Goal: Information Seeking & Learning: Find specific fact

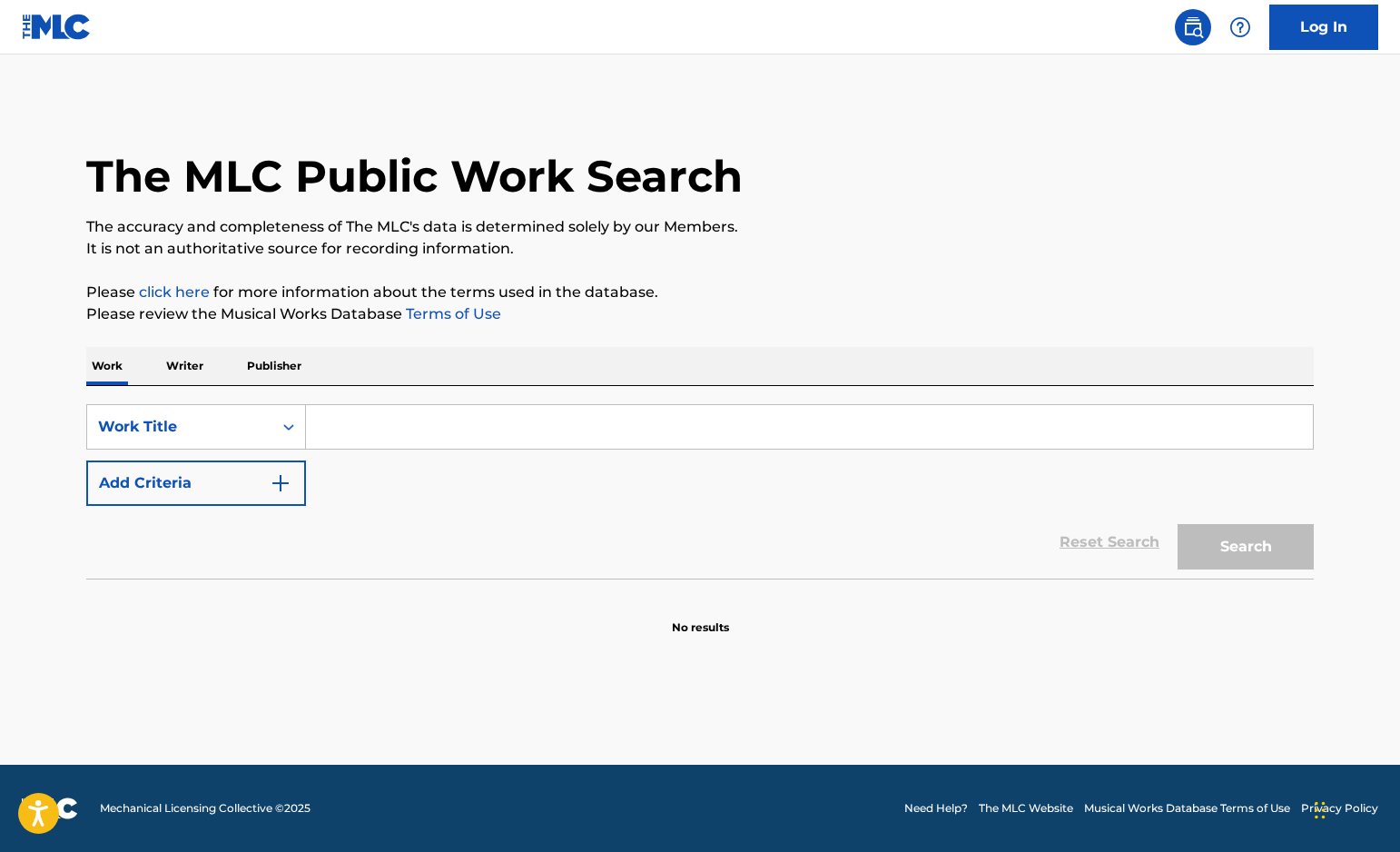
click at [481, 406] on input "Search Form" at bounding box center [810, 427] width 1007 height 44
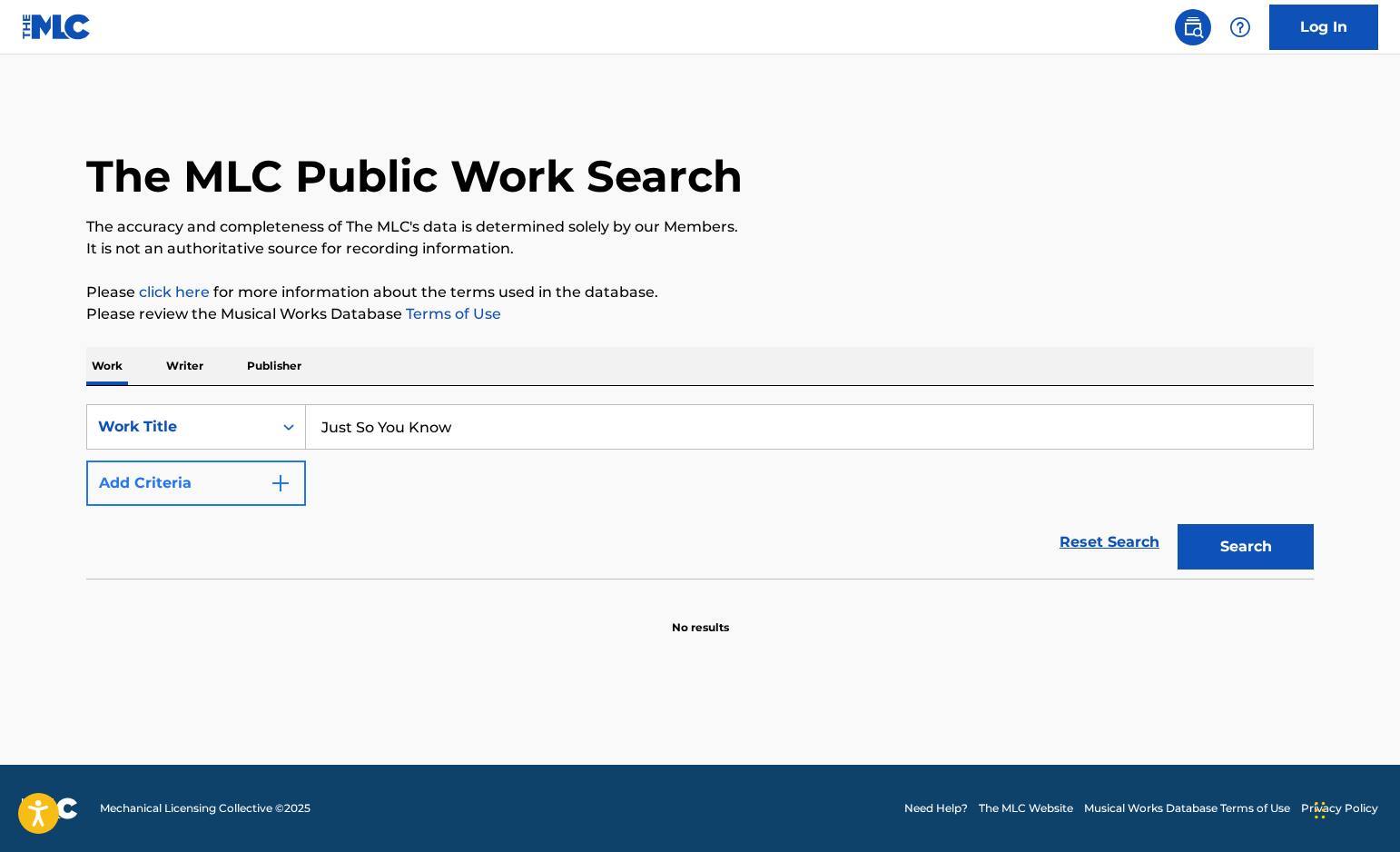
type input "Just So You Know"
click at [242, 482] on button "Add Criteria" at bounding box center [196, 484] width 219 height 46
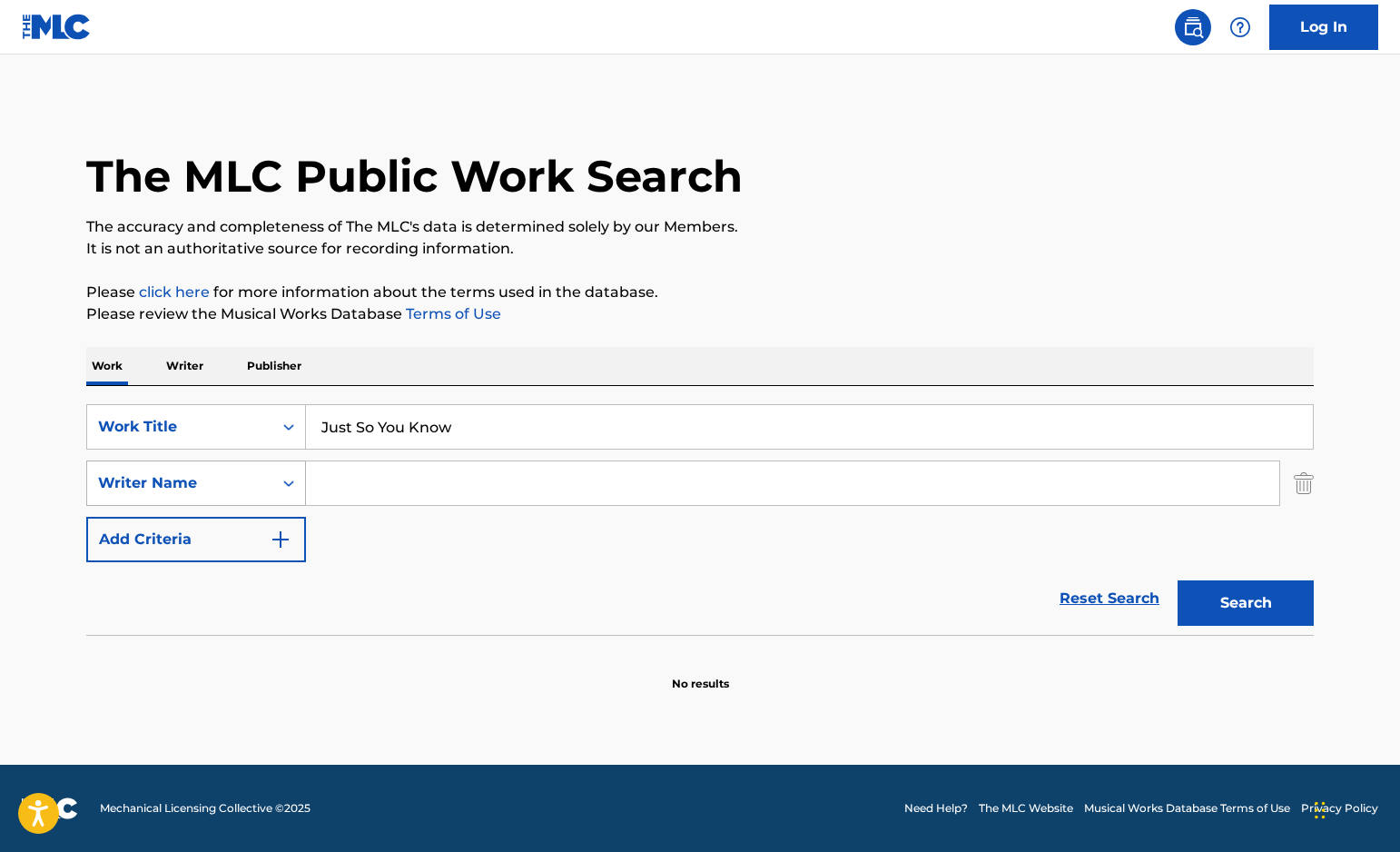
click at [234, 486] on div "Writer Name" at bounding box center [179, 483] width 163 height 22
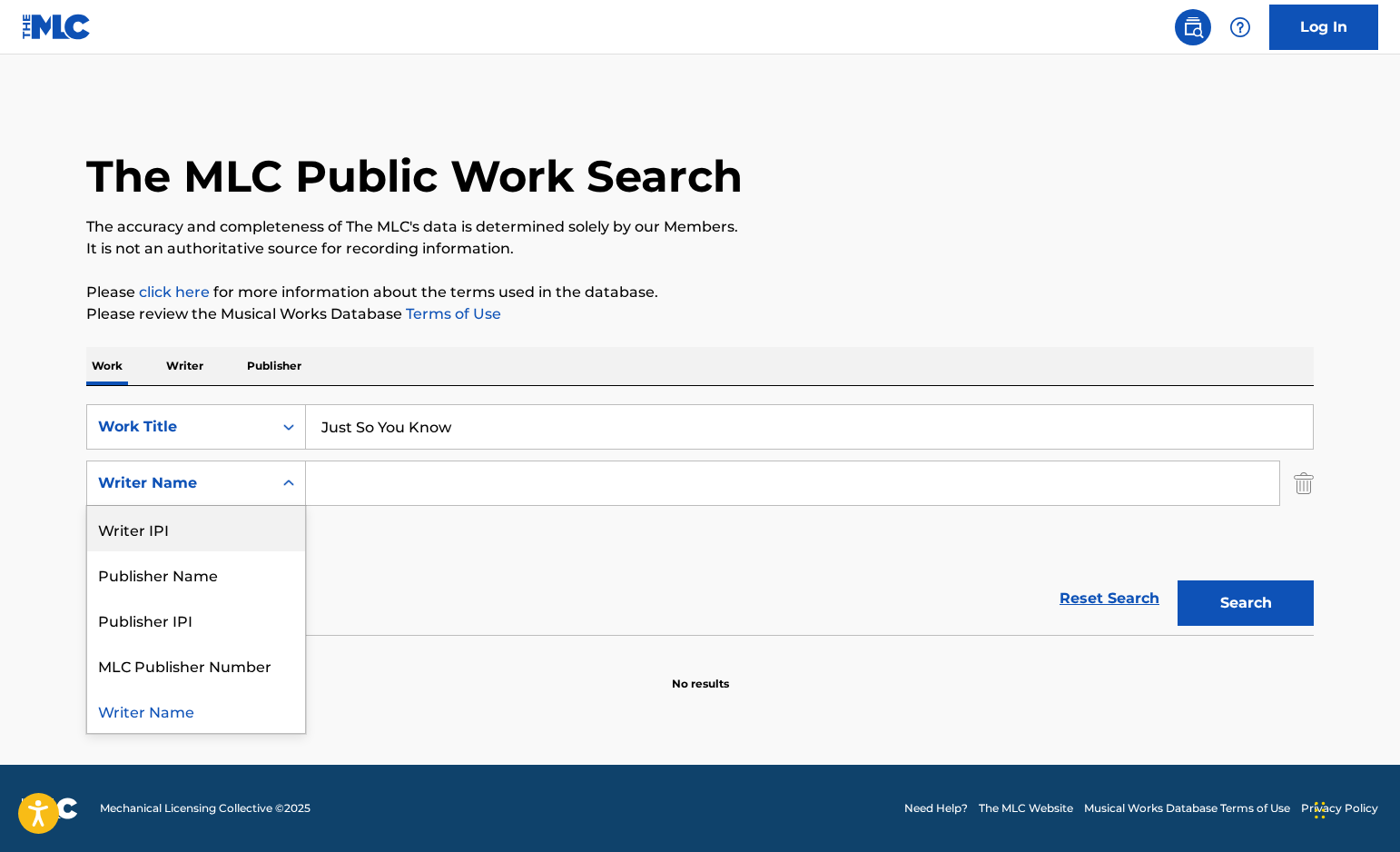
click at [236, 546] on div "Writer IPI" at bounding box center [196, 529] width 217 height 46
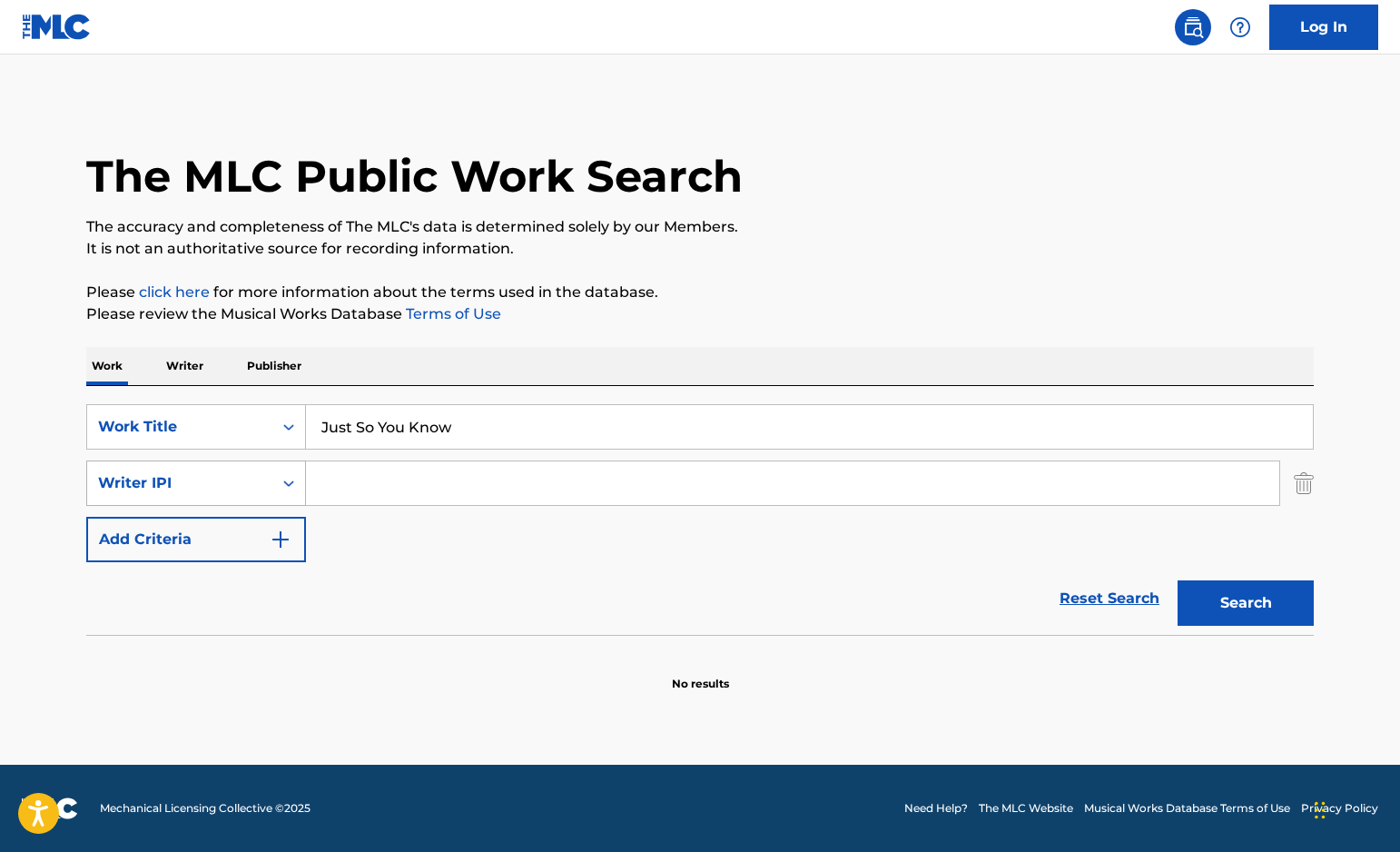
click at [188, 473] on div "Writer IPI" at bounding box center [179, 483] width 163 height 22
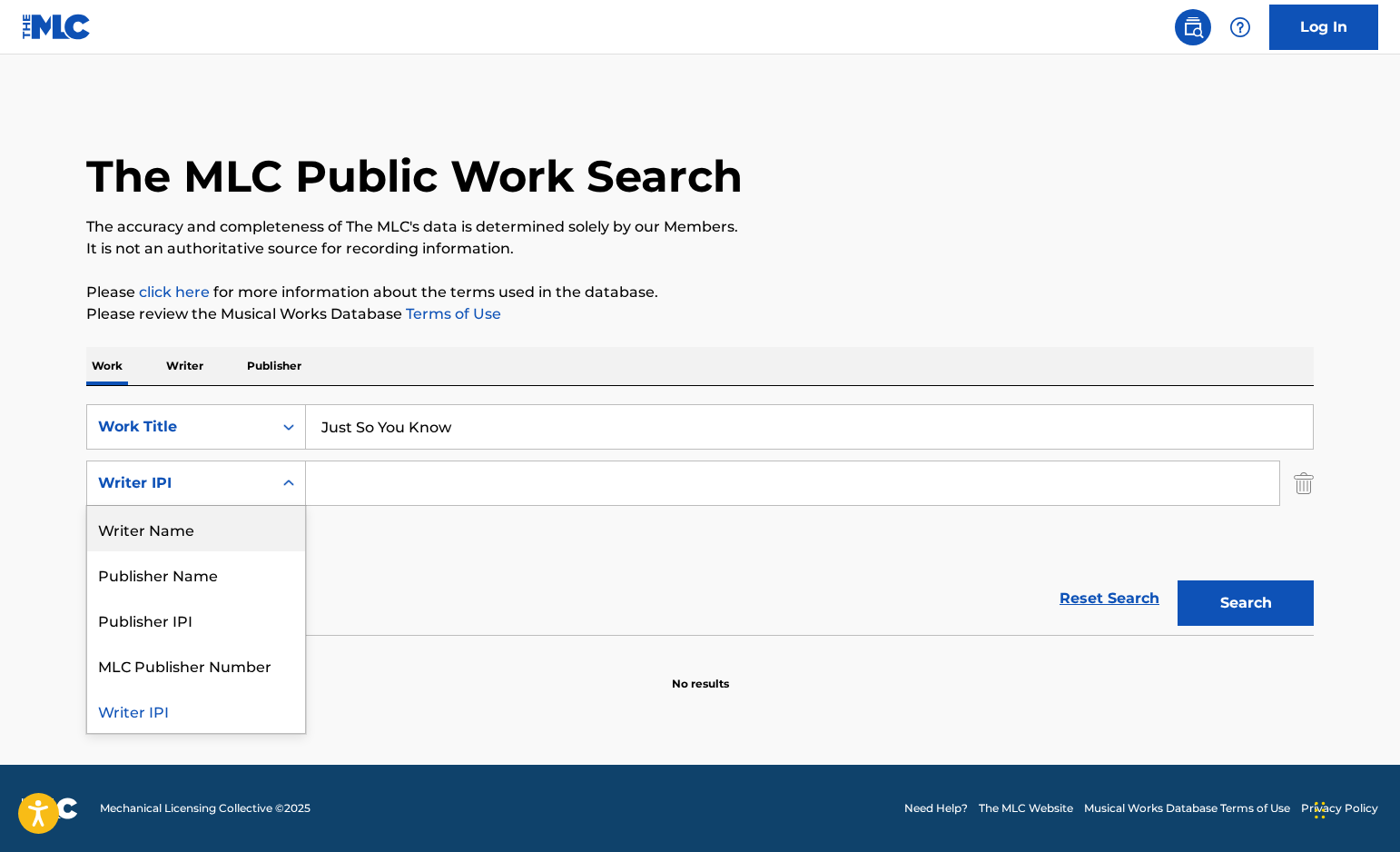
click at [237, 539] on div "Writer Name" at bounding box center [196, 529] width 217 height 46
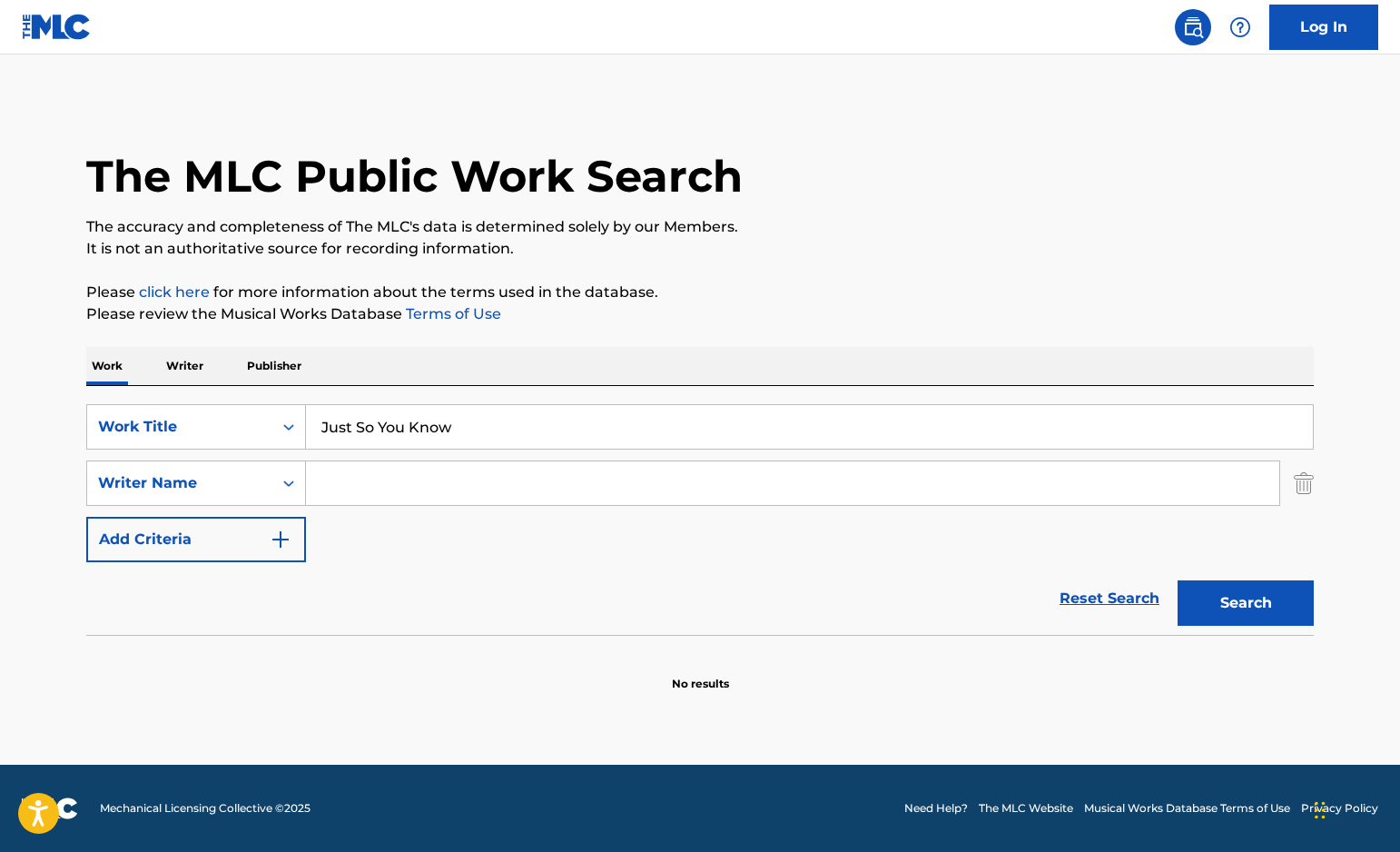
click at [381, 471] on input "Search Form" at bounding box center [793, 484] width 973 height 44
paste input "[PERSON_NAME]"
click at [1263, 597] on button "Search" at bounding box center [1246, 603] width 136 height 46
drag, startPoint x: 486, startPoint y: 475, endPoint x: 310, endPoint y: 469, distance: 176.1
click at [310, 469] on input "[PERSON_NAME]" at bounding box center [793, 484] width 973 height 44
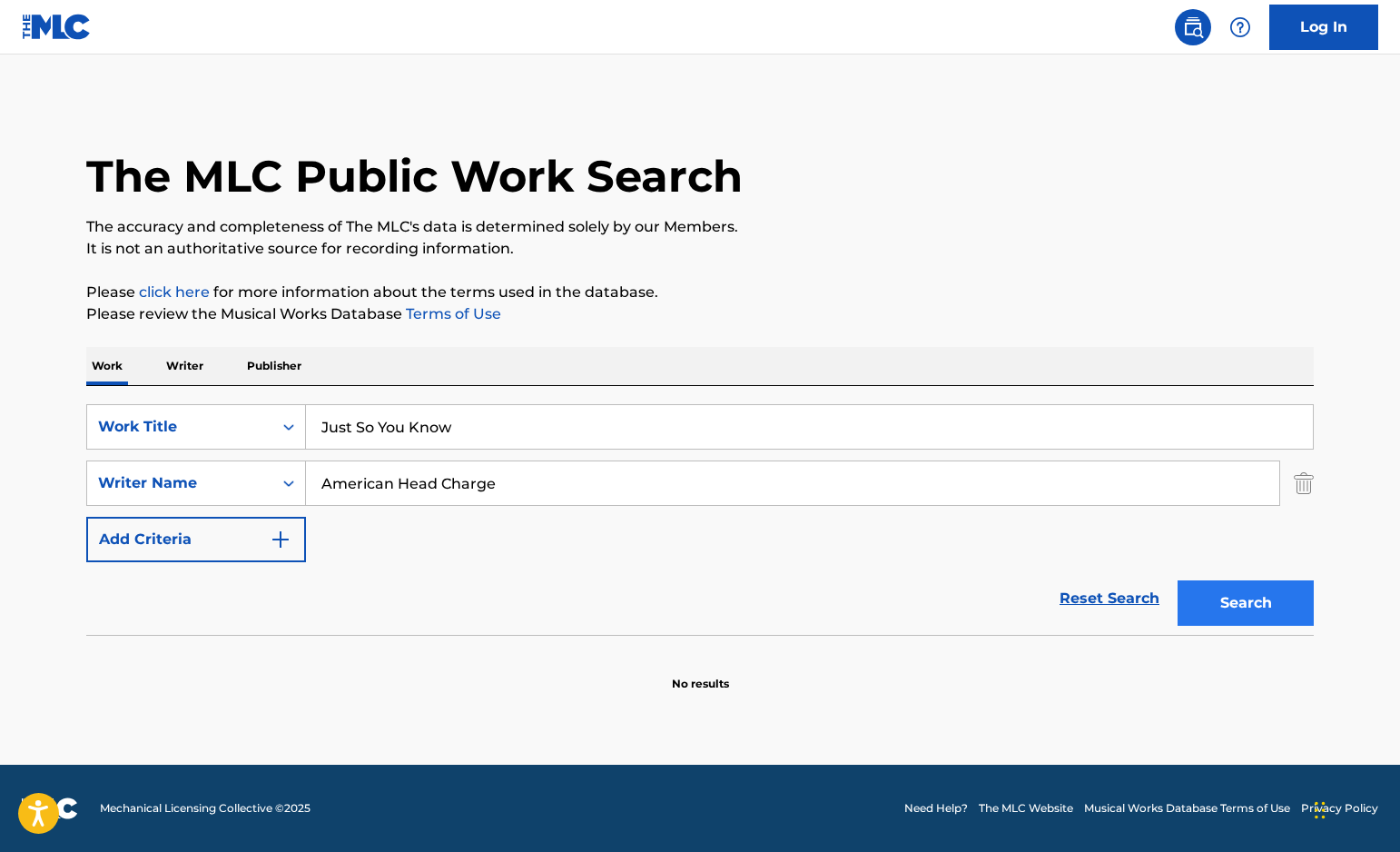
type input "American Head Charge"
click at [1209, 617] on button "Search" at bounding box center [1246, 603] width 136 height 46
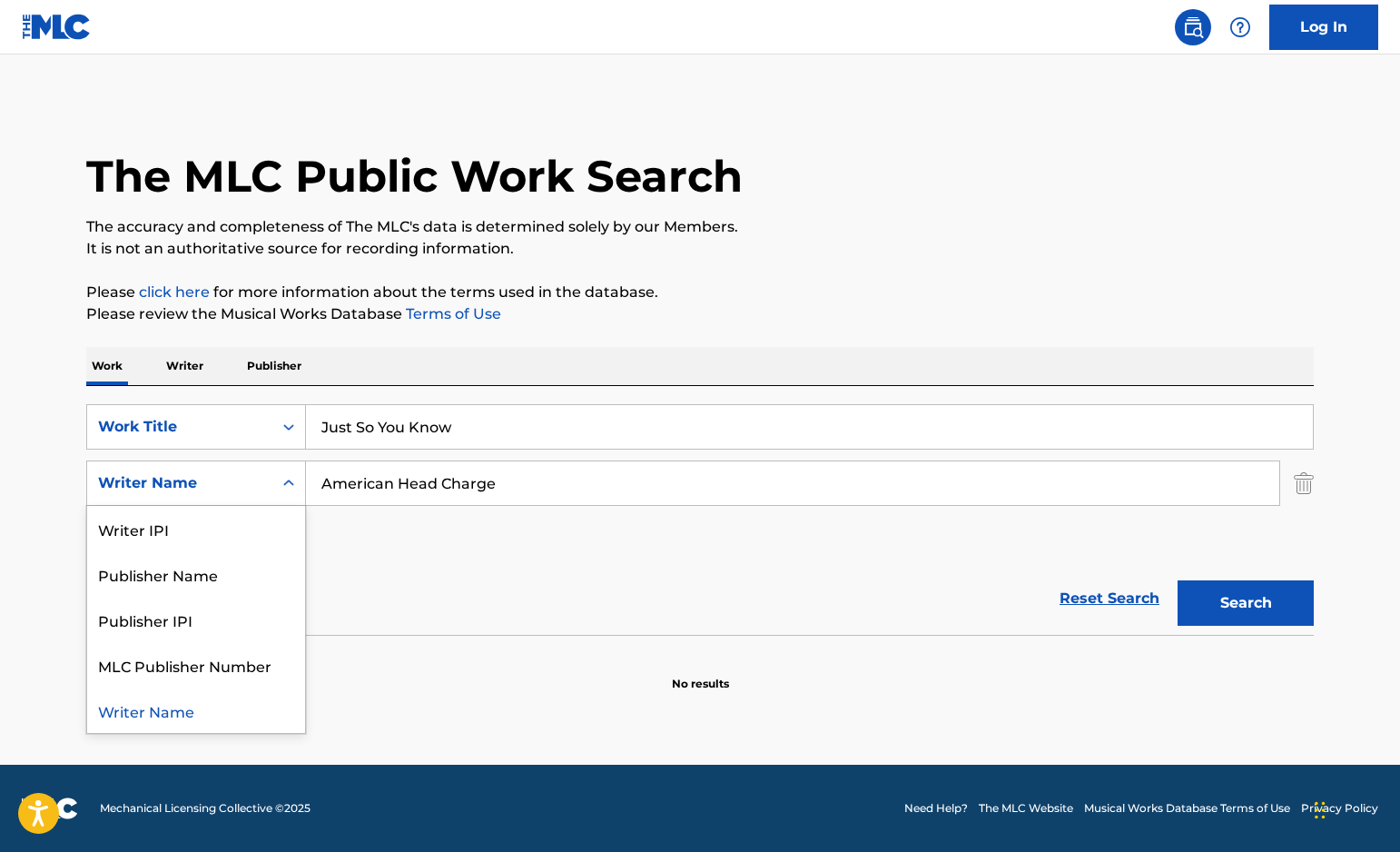
click at [254, 479] on div "Writer Name" at bounding box center [179, 483] width 163 height 22
click at [227, 708] on div "Writer Name" at bounding box center [196, 711] width 217 height 46
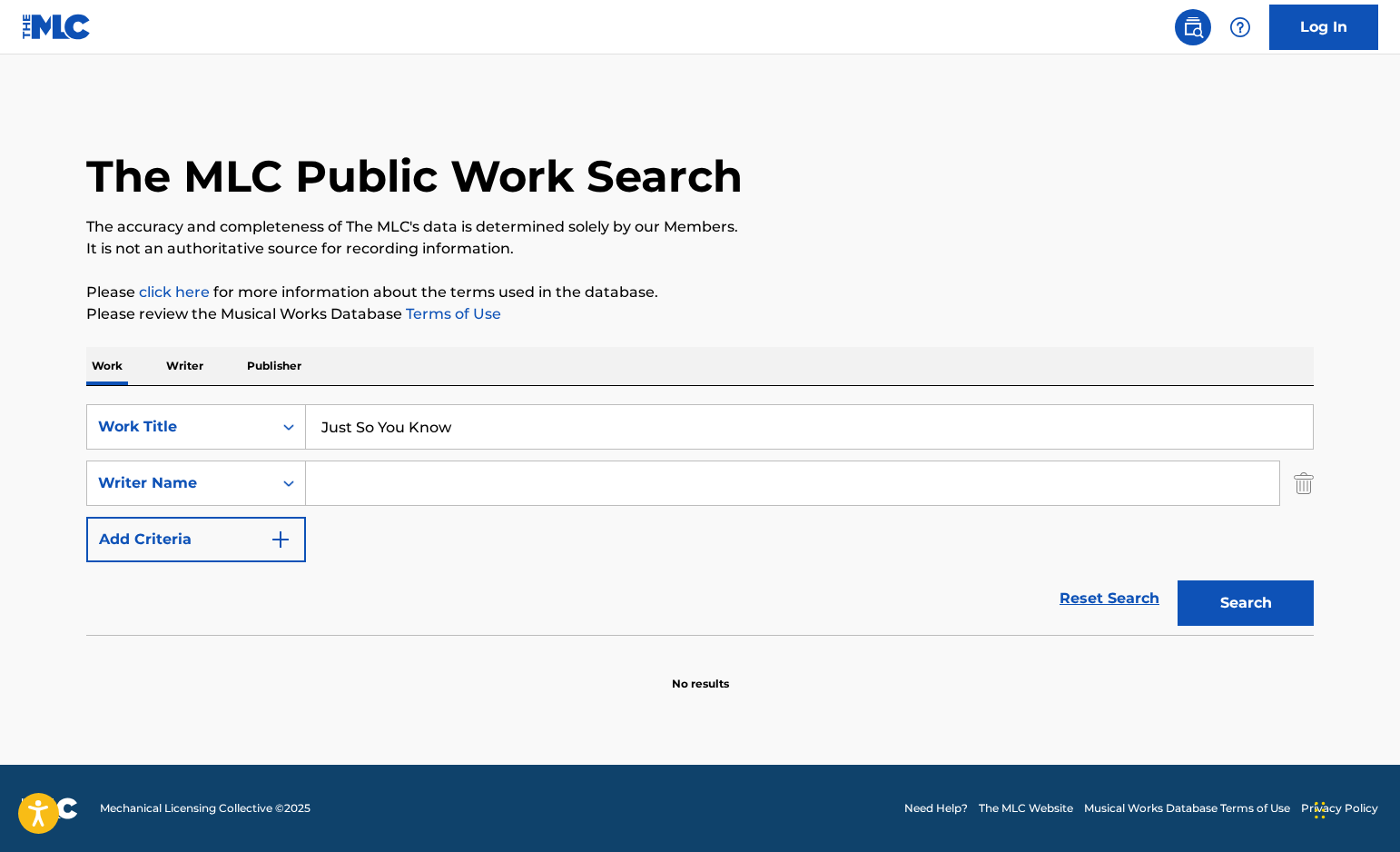
click at [371, 491] on input "Search Form" at bounding box center [793, 484] width 973 height 44
paste input "[PERSON_NAME]"
click at [1288, 612] on button "Search" at bounding box center [1246, 603] width 136 height 46
drag, startPoint x: 461, startPoint y: 479, endPoint x: 442, endPoint y: 479, distance: 19.0
click at [442, 479] on input "[PERSON_NAME]" at bounding box center [793, 484] width 973 height 44
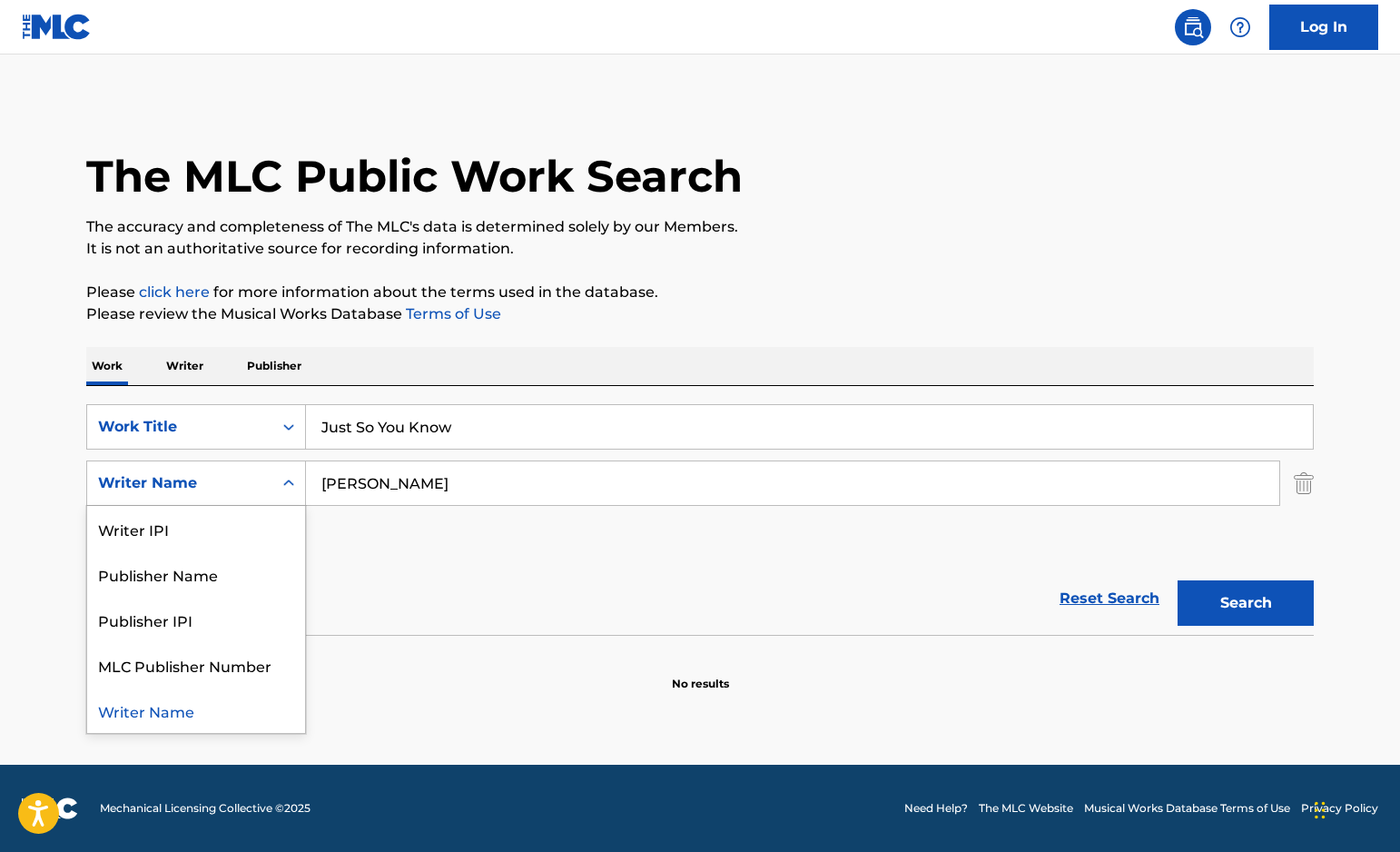
click at [271, 483] on div "Writer Name" at bounding box center [179, 483] width 185 height 34
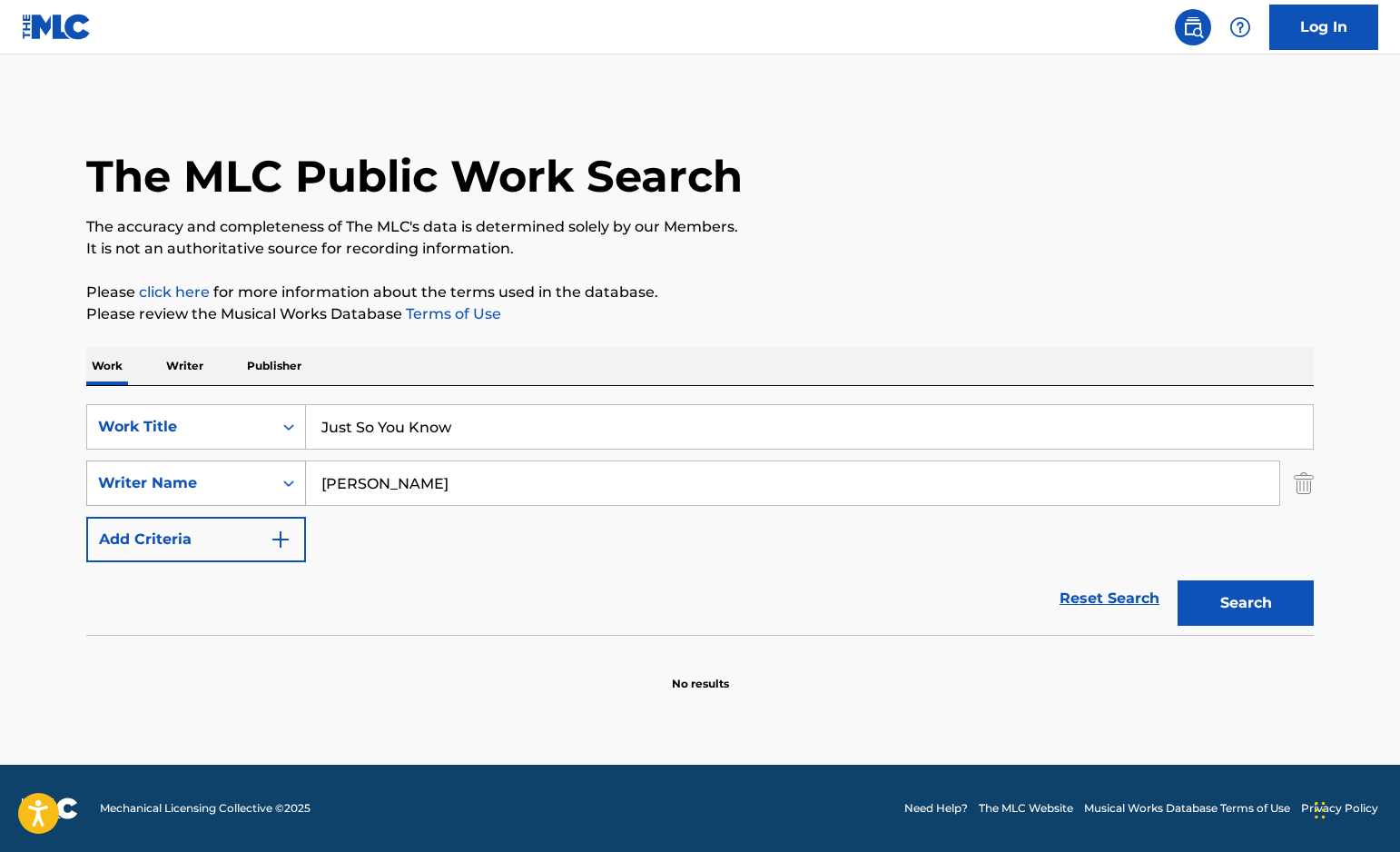
drag, startPoint x: 533, startPoint y: 481, endPoint x: 211, endPoint y: 478, distance: 322.0
click at [211, 478] on div "SearchWithCriteria7ae52abe-e7a7-47f9-b61f-568641864ad3 Writer Name [PERSON_NAME]" at bounding box center [699, 484] width 1227 height 46
paste input "T9148906461"
type input "T9148906461"
click at [1267, 598] on button "Search" at bounding box center [1246, 603] width 136 height 46
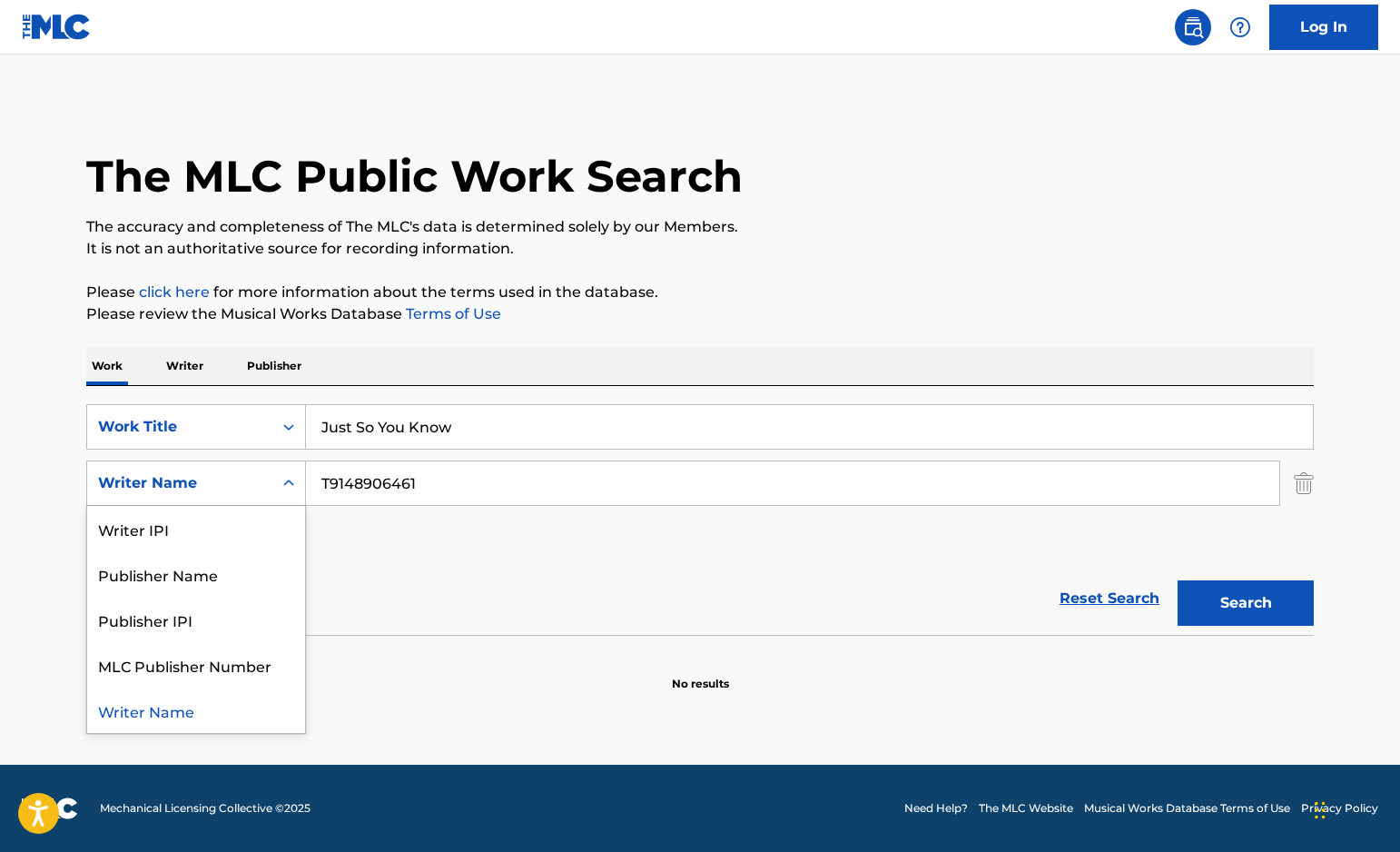
click at [272, 484] on div "Writer Name" at bounding box center [179, 483] width 185 height 34
click at [265, 520] on div "Writer IPI" at bounding box center [196, 529] width 217 height 46
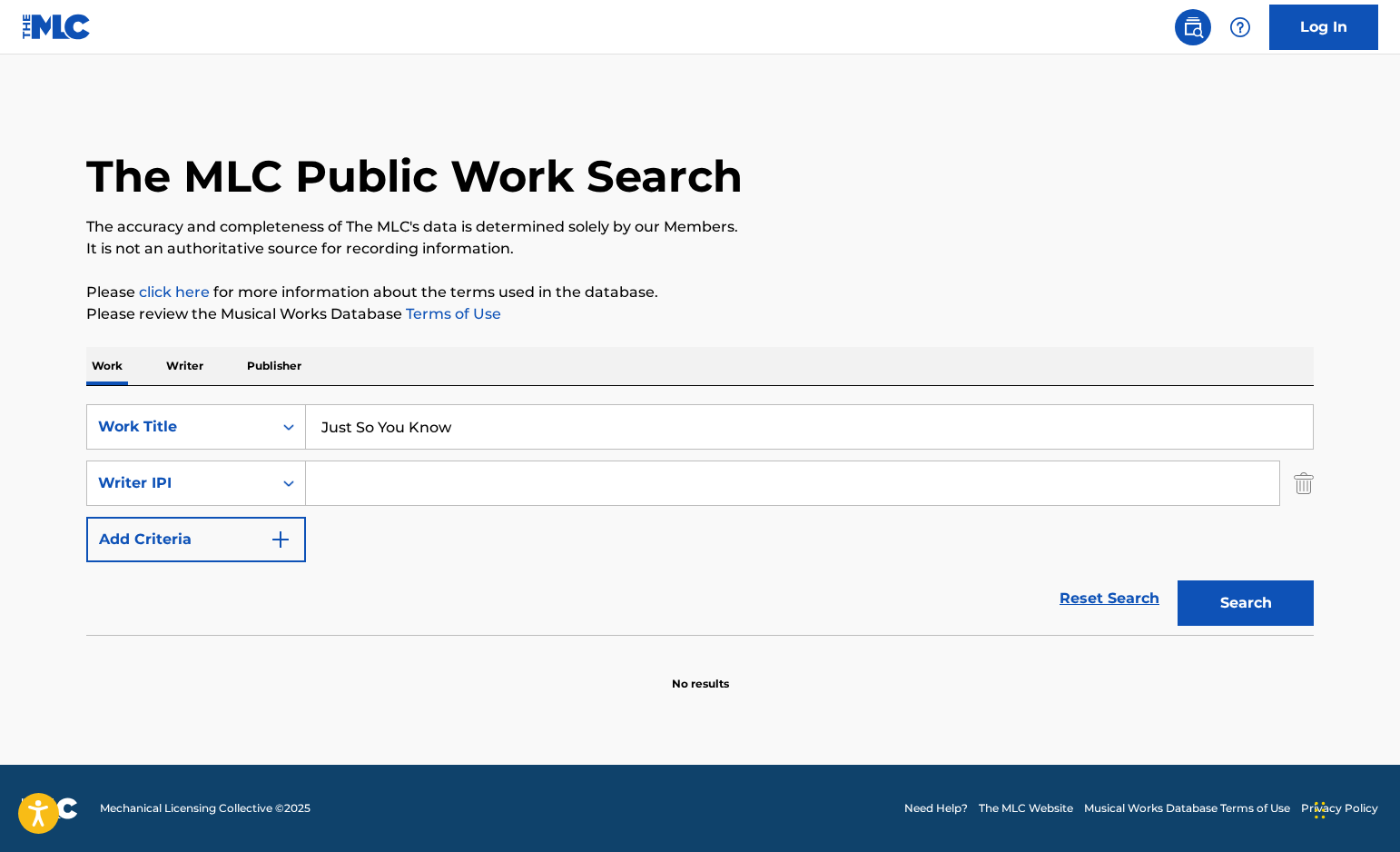
click at [752, 481] on input "Search Form" at bounding box center [793, 484] width 973 height 44
paste input "T9148906461"
type input "T9148906461"
click at [1209, 599] on button "Search" at bounding box center [1246, 603] width 136 height 46
click at [287, 484] on icon "Search Form" at bounding box center [288, 484] width 10 height 7
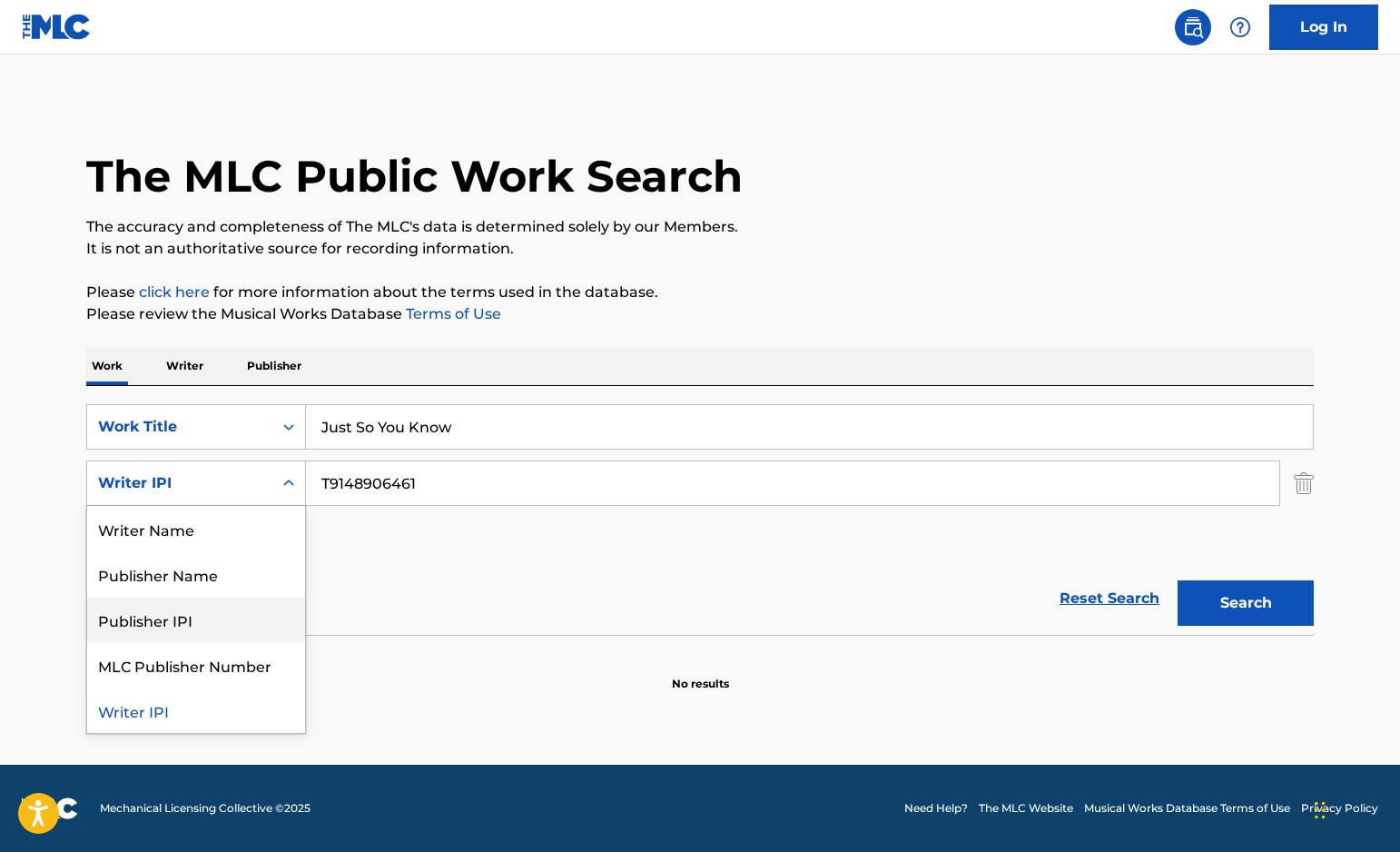
click at [277, 614] on div "Publisher IPI" at bounding box center [196, 619] width 217 height 46
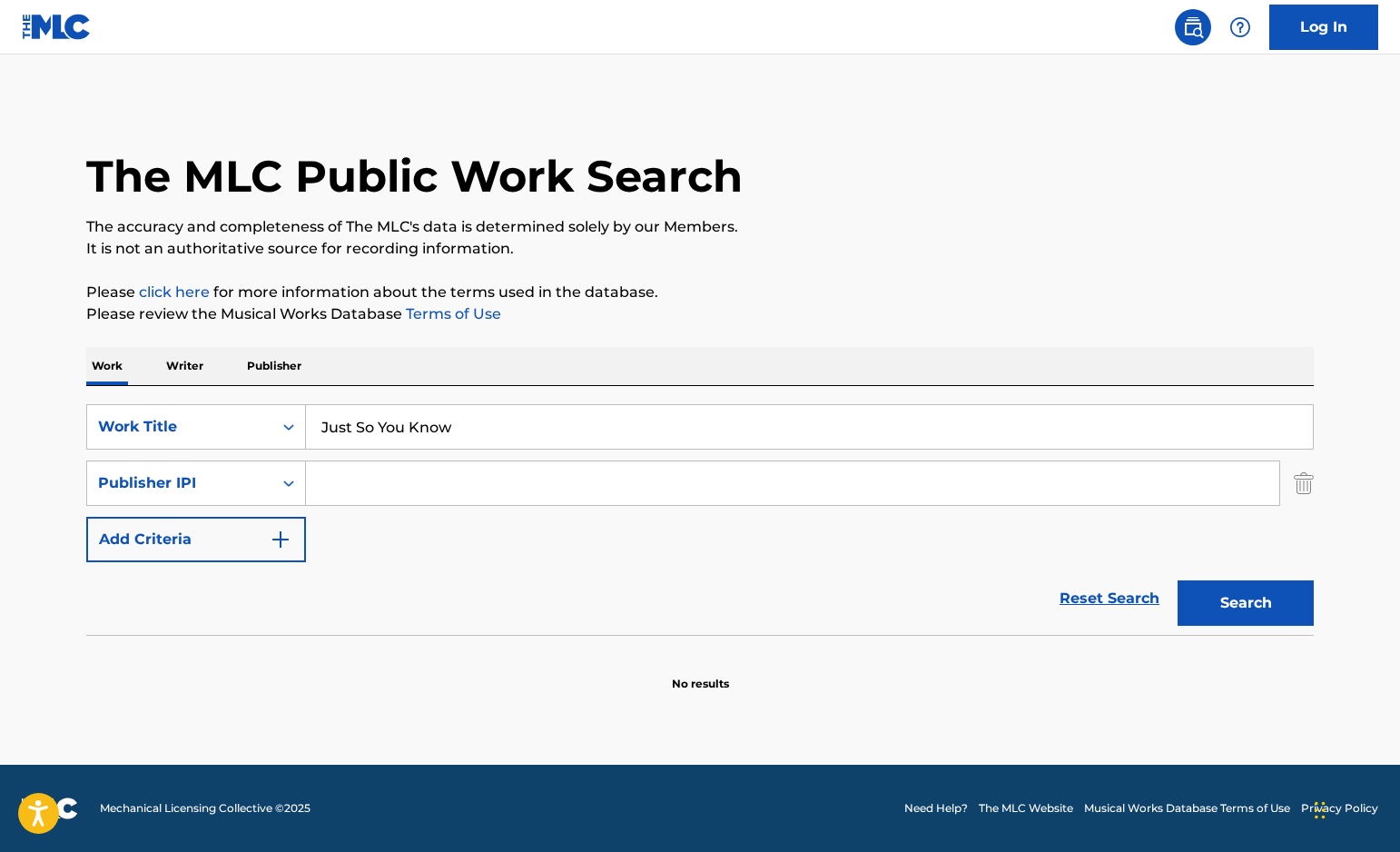
click at [423, 481] on input "Search Form" at bounding box center [793, 484] width 973 height 44
paste input "T9148906461"
type input "T9148906461"
click at [1209, 613] on button "Search" at bounding box center [1246, 603] width 136 height 46
click at [285, 493] on div "Search Form" at bounding box center [289, 483] width 32 height 32
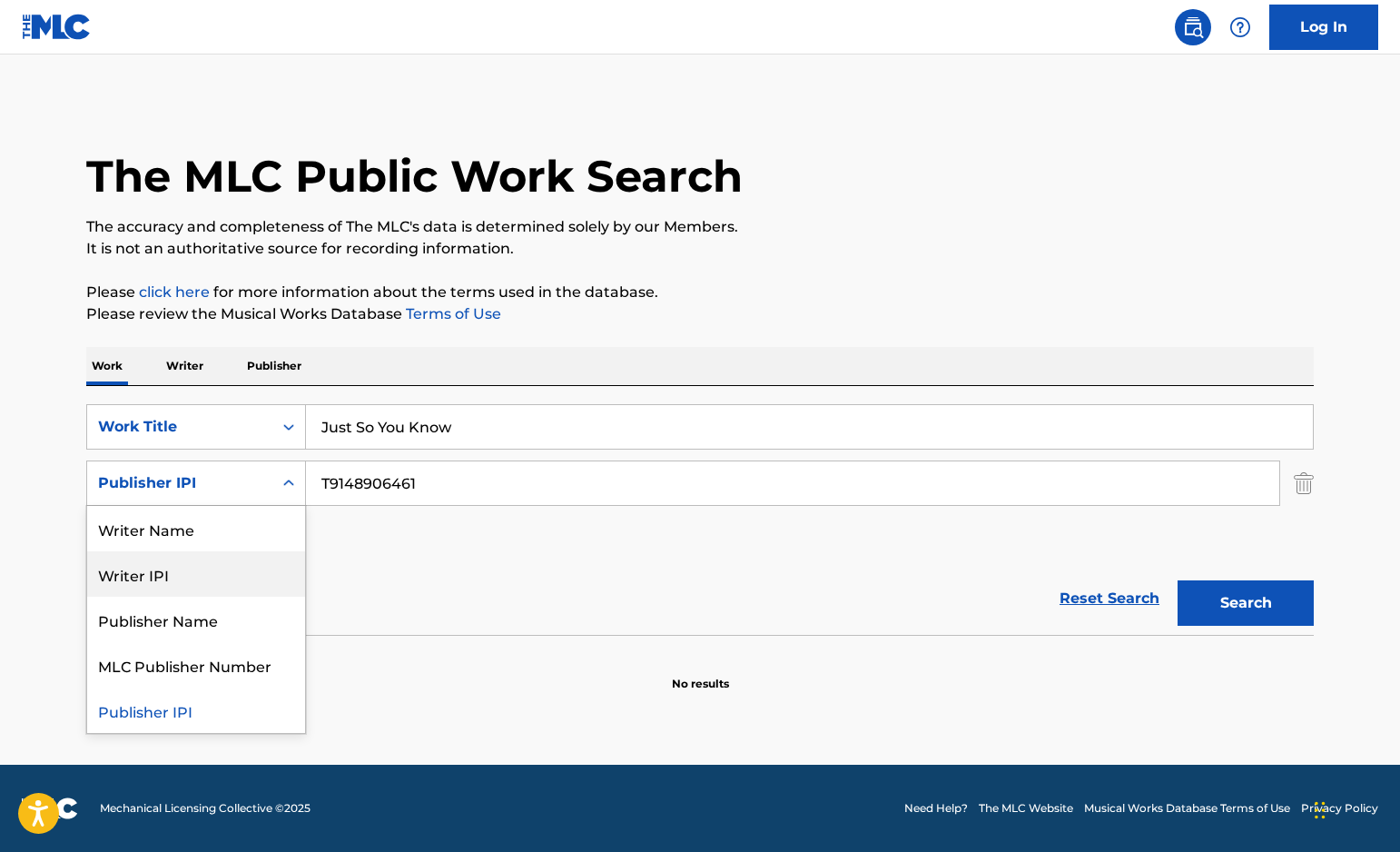
click at [247, 579] on div "Writer IPI" at bounding box center [196, 574] width 217 height 46
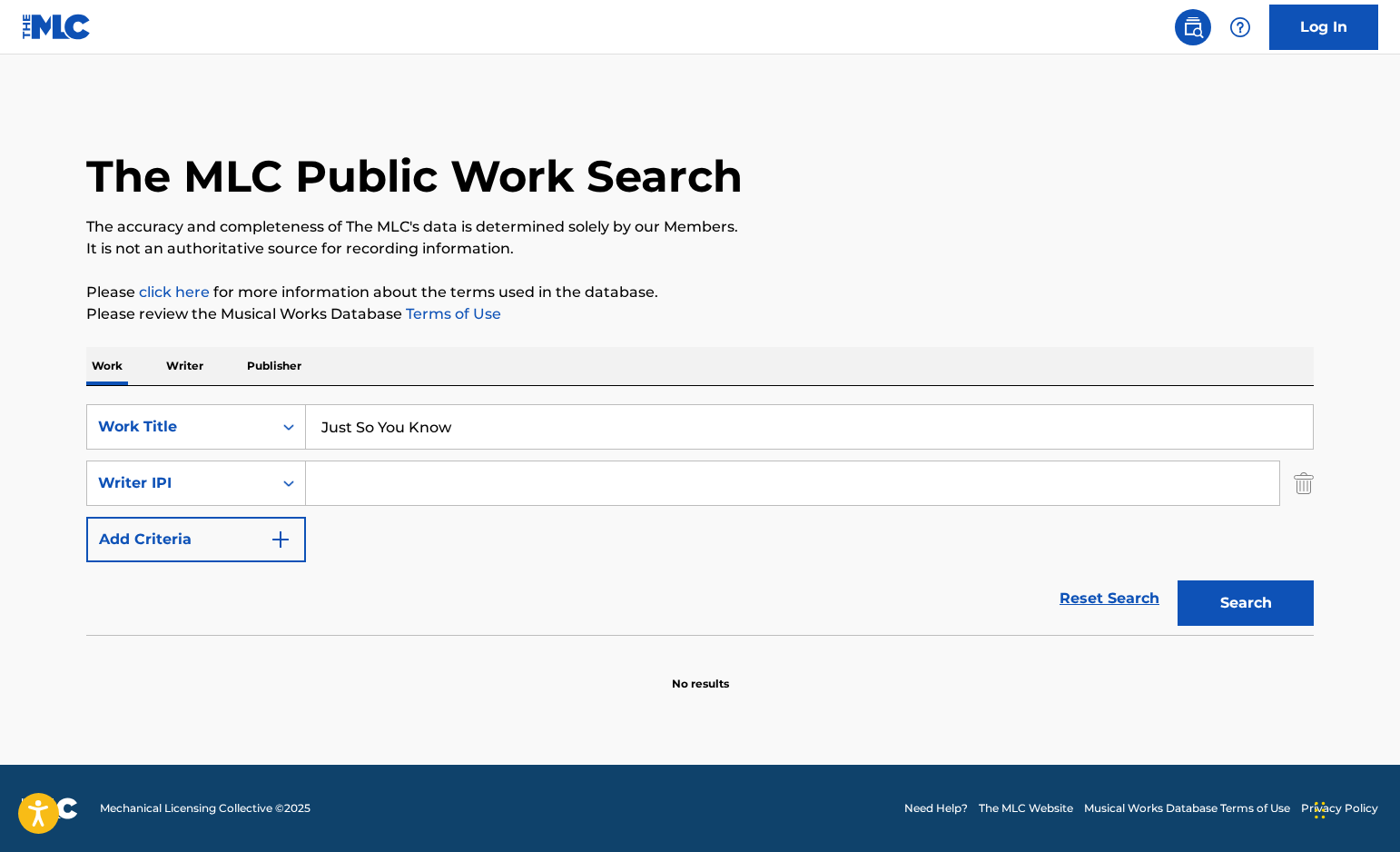
click at [432, 482] on input "Search Form" at bounding box center [793, 484] width 973 height 44
paste input "345505864"
type input "345505864"
click at [1273, 625] on button "Search" at bounding box center [1246, 603] width 136 height 46
click at [569, 437] on input "Just So You Know" at bounding box center [810, 427] width 1007 height 44
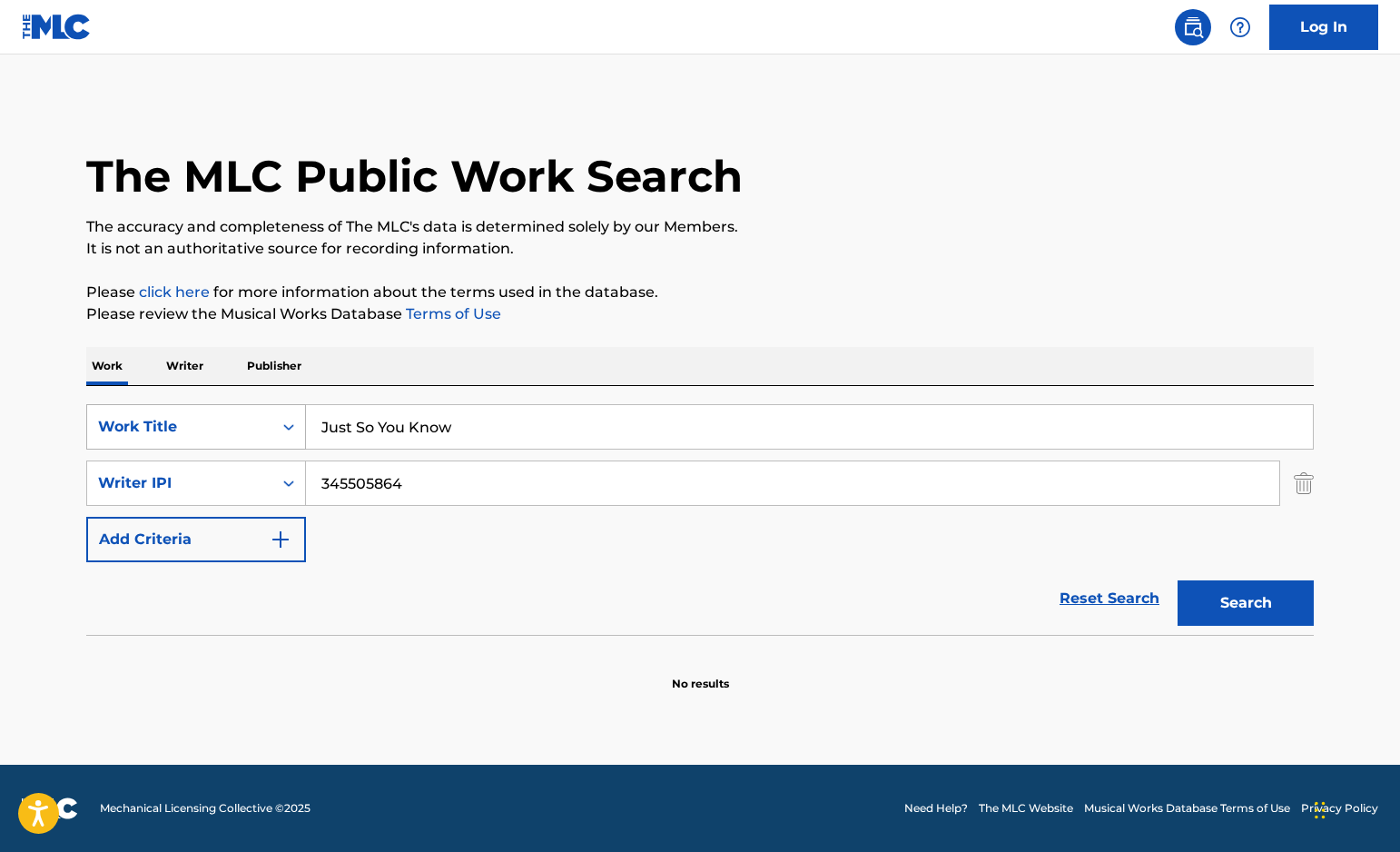
drag, startPoint x: 532, startPoint y: 426, endPoint x: 239, endPoint y: 425, distance: 293.0
click at [239, 425] on div "SearchWithCriteria076758d8-d480-4540-a569-2fcc08a640ef Work Title Just So You K…" at bounding box center [699, 427] width 1227 height 46
click at [1299, 488] on img "Search Form" at bounding box center [1303, 484] width 20 height 46
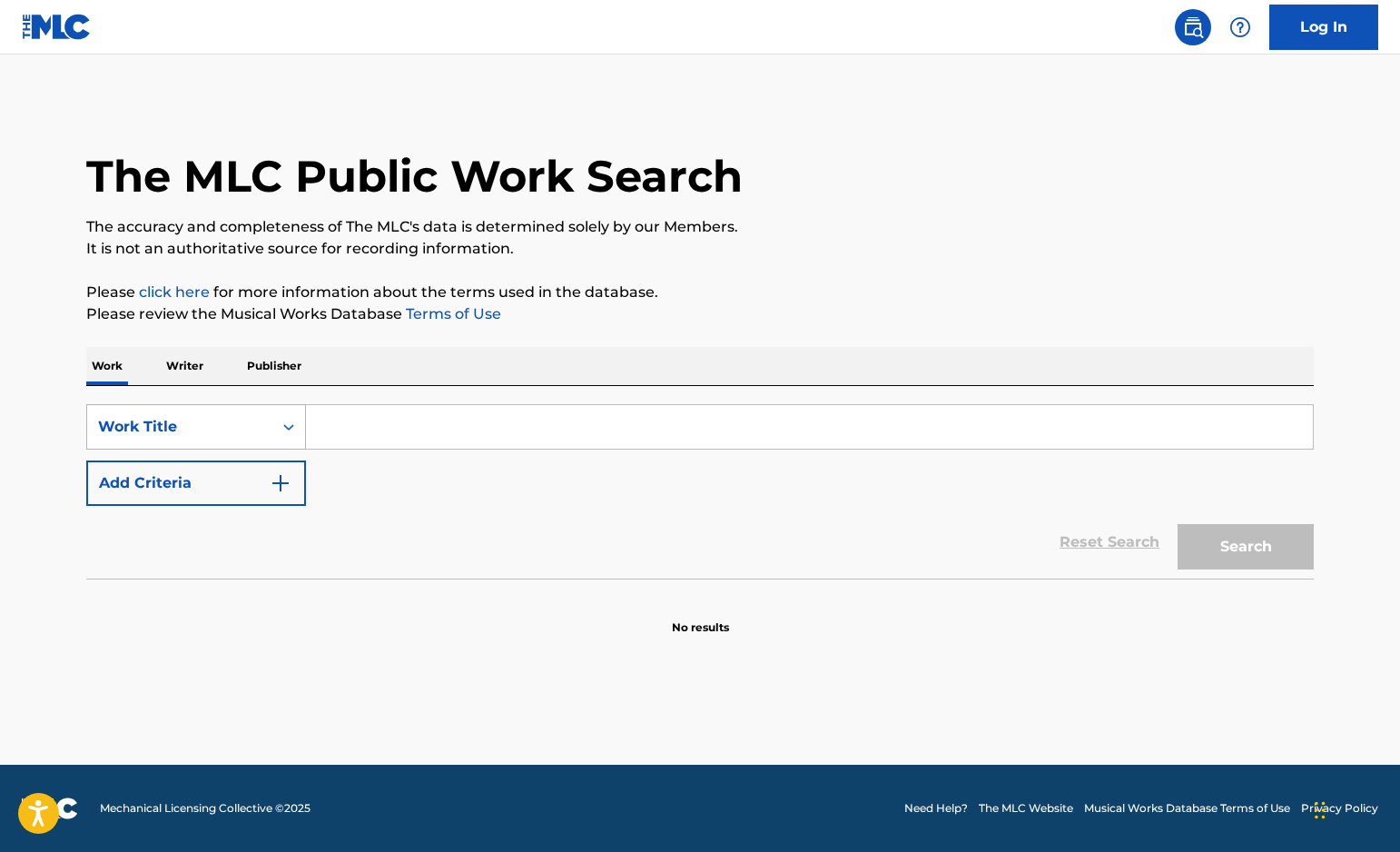
click at [272, 425] on div "Work Title" at bounding box center [179, 426] width 185 height 34
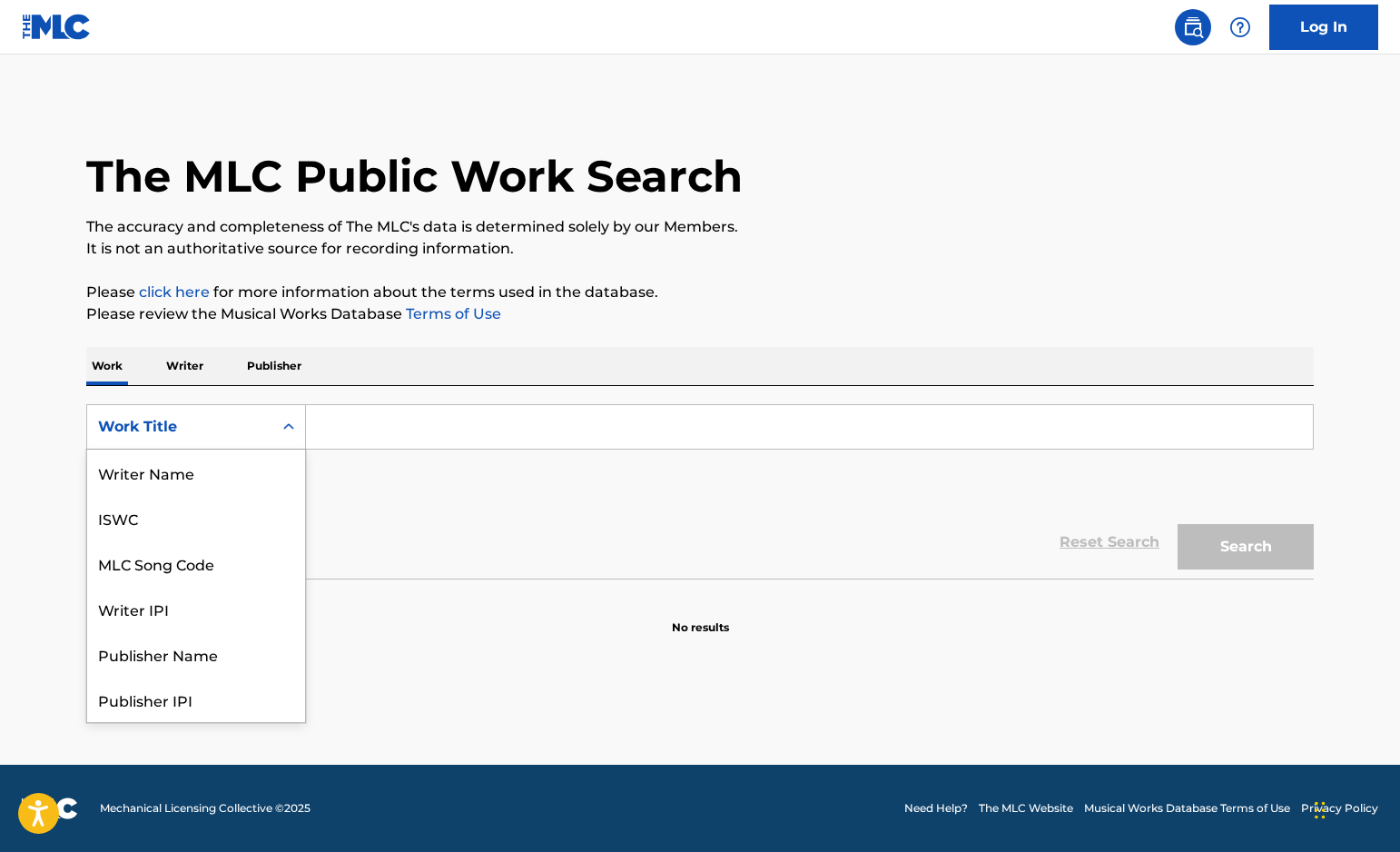
scroll to position [91, 0]
click at [255, 539] on div "Writer IPI" at bounding box center [196, 518] width 217 height 46
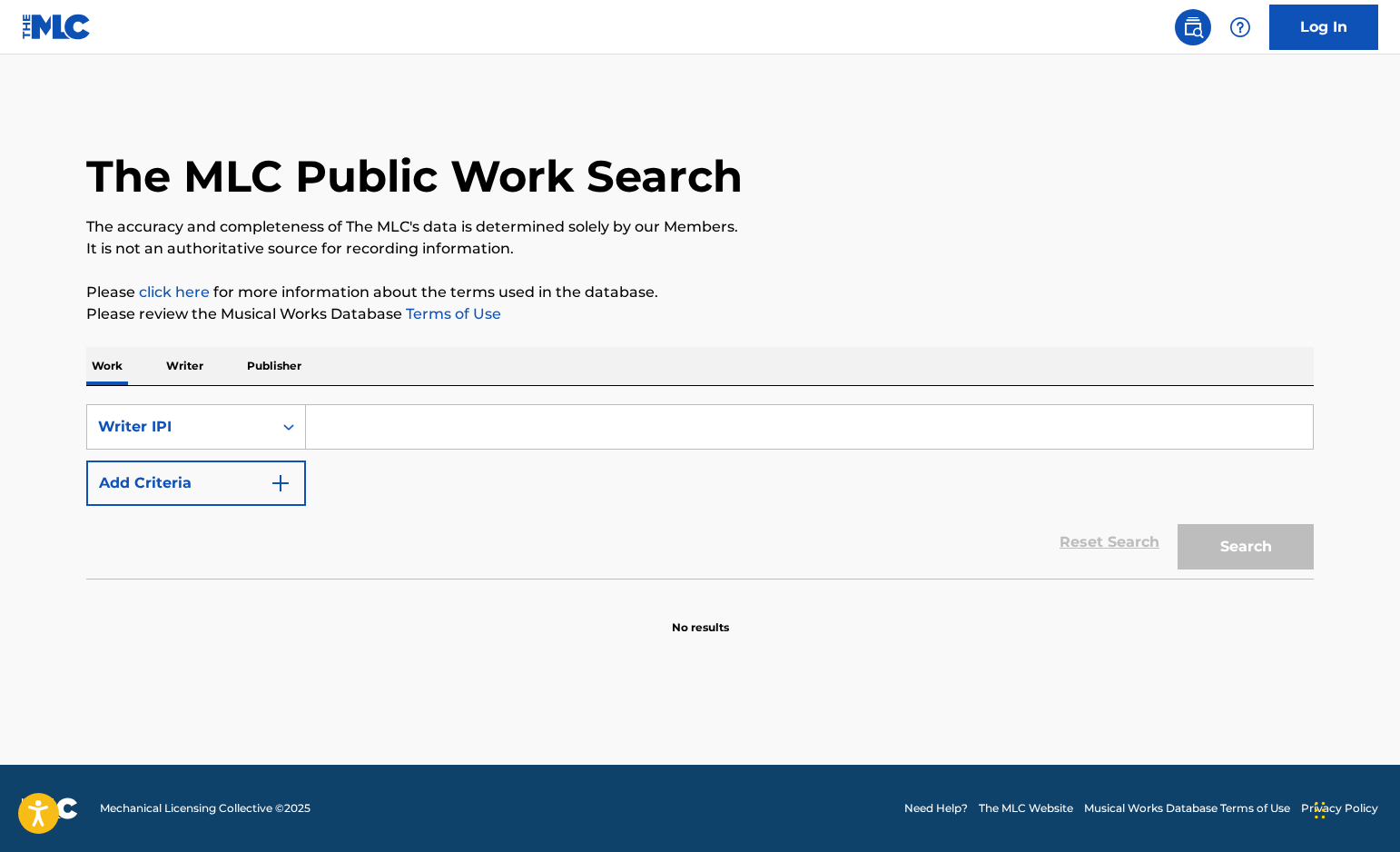
click at [336, 425] on input "Search Form" at bounding box center [810, 427] width 1007 height 44
paste input "345505864"
type input "345505864"
click at [1252, 555] on button "Search" at bounding box center [1246, 547] width 136 height 46
